Goal: Check status: Check status

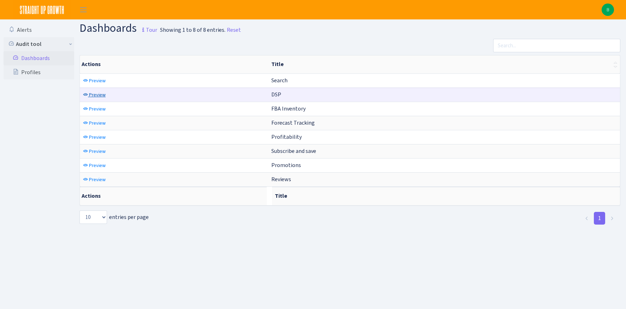
click at [93, 95] on span "Preview" at bounding box center [97, 95] width 17 height 7
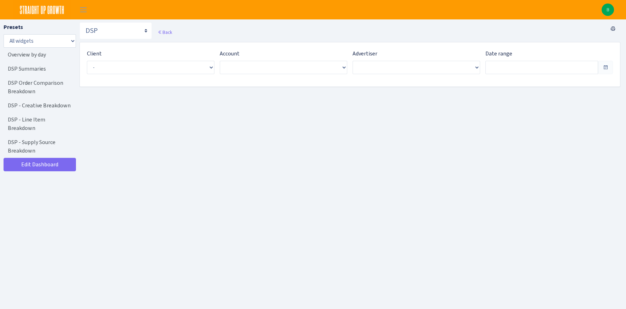
type input "Jul 26, 2025 - Aug 24, 2025"
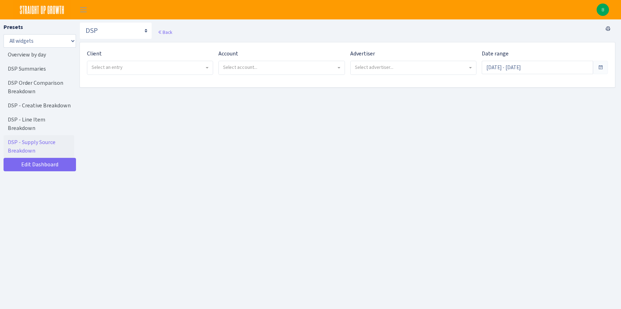
click at [206, 70] on span "Select an entry" at bounding box center [150, 67] width 126 height 13
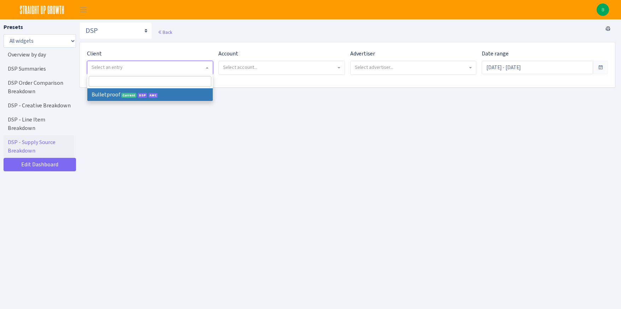
select select "409"
select select
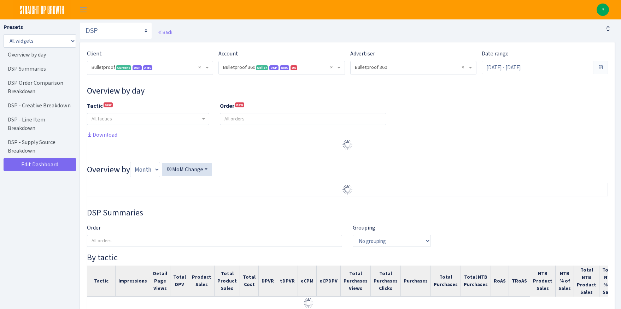
select select "3235730245795869"
select select "2888625790301"
select select
